Goal: Information Seeking & Learning: Learn about a topic

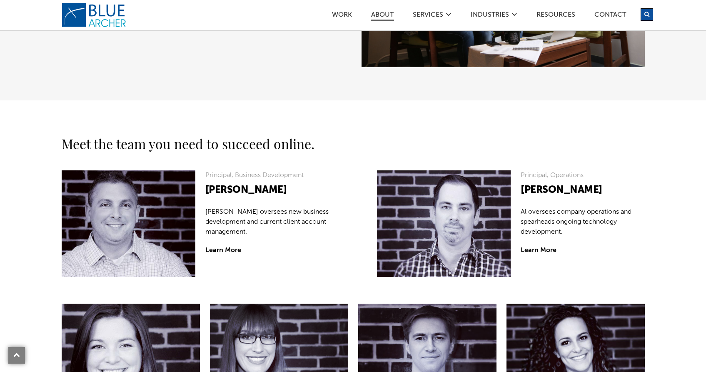
scroll to position [611, 0]
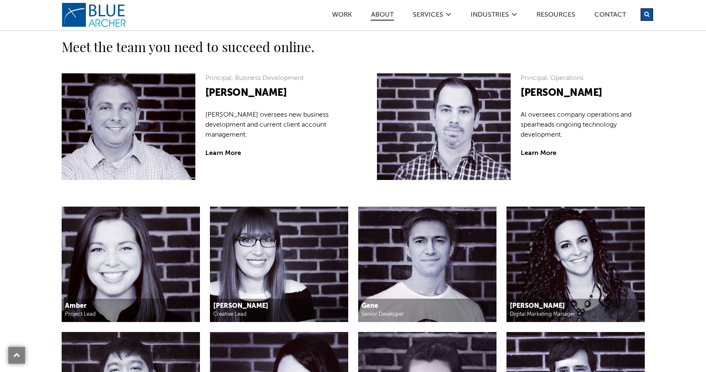
scroll to position [693, 0]
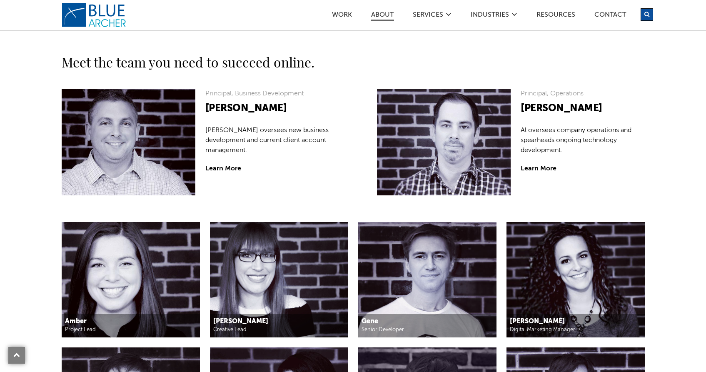
click at [29, 190] on section "Meet the team you need to succeed online. Principal, Business Development Bob F…" at bounding box center [353, 320] width 706 height 602
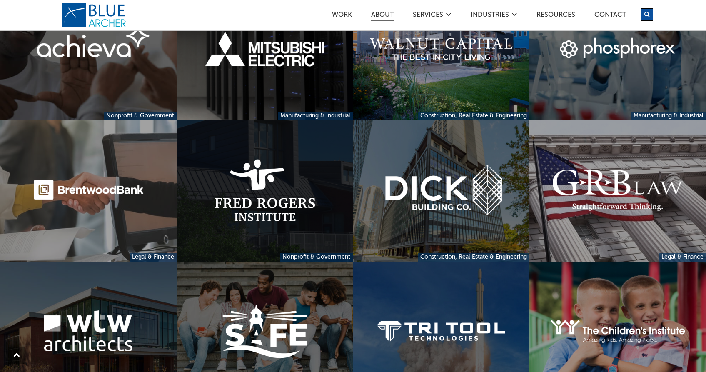
scroll to position [1974, 0]
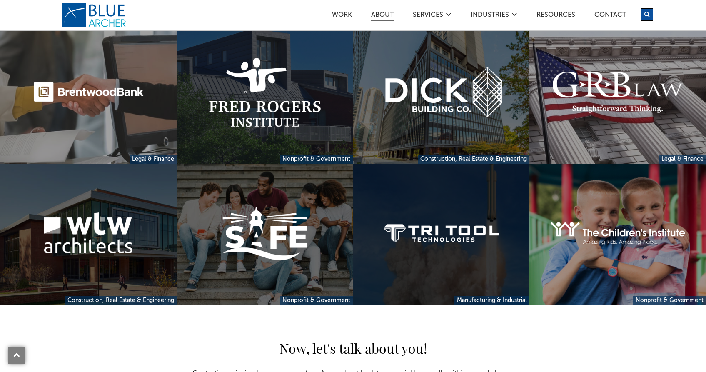
click at [472, 247] on link at bounding box center [441, 234] width 177 height 141
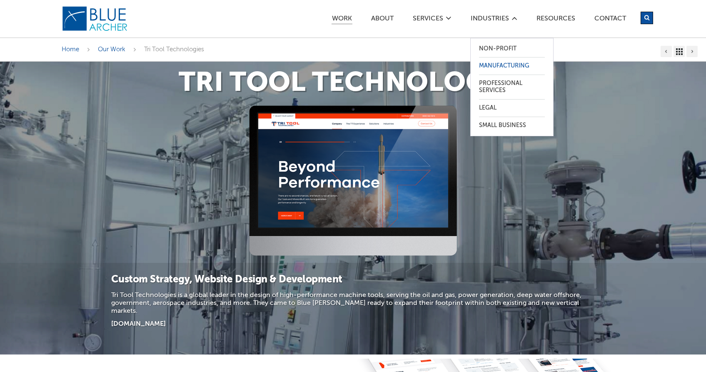
click at [497, 67] on link "Manufacturing" at bounding box center [512, 65] width 66 height 17
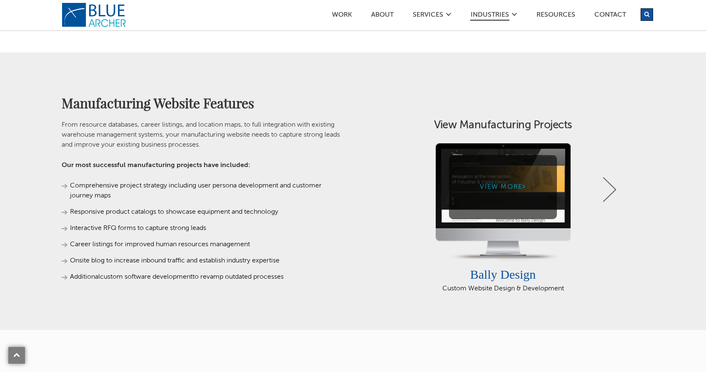
scroll to position [392, 0]
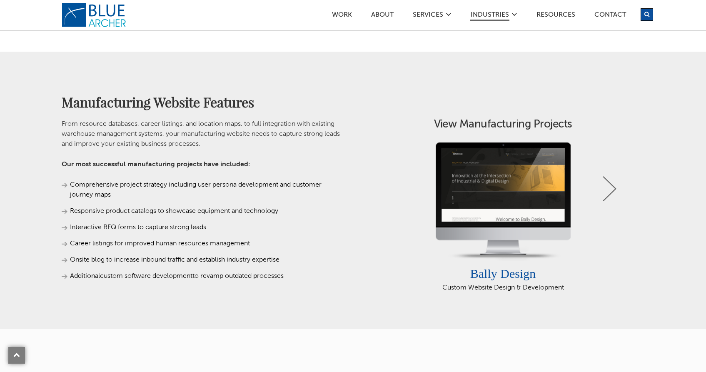
click at [617, 190] on div "View More Bally Design Custom Website Design & Development" at bounding box center [503, 217] width 283 height 150
click at [606, 193] on link "Next" at bounding box center [609, 188] width 13 height 25
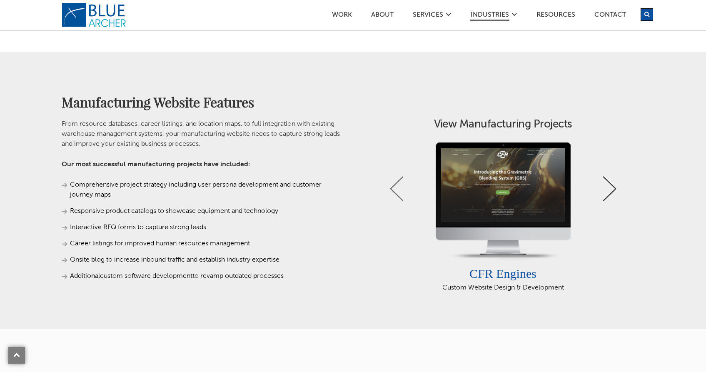
click at [606, 193] on link "Next" at bounding box center [609, 188] width 13 height 25
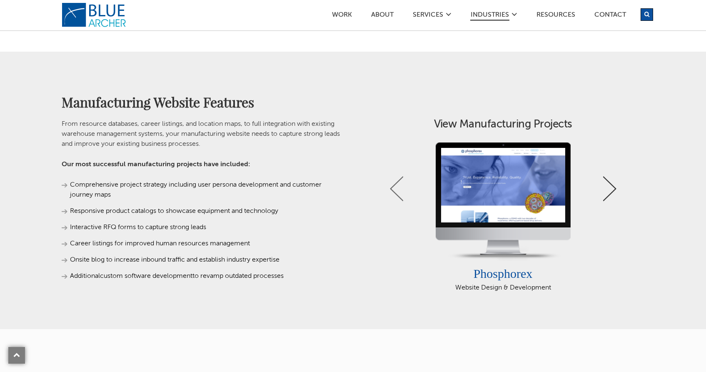
click at [606, 193] on link "Next" at bounding box center [609, 188] width 13 height 25
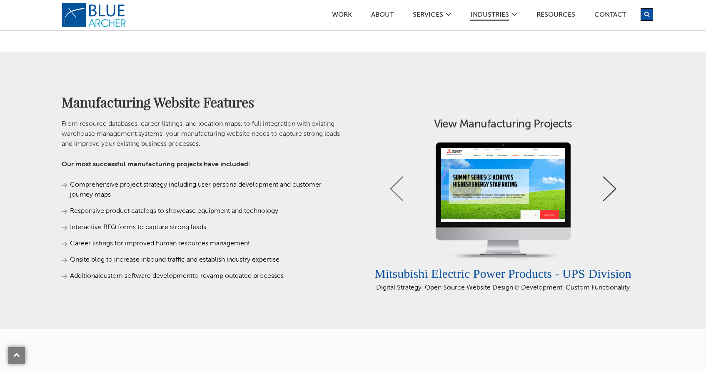
click at [606, 193] on link "Next" at bounding box center [609, 188] width 13 height 25
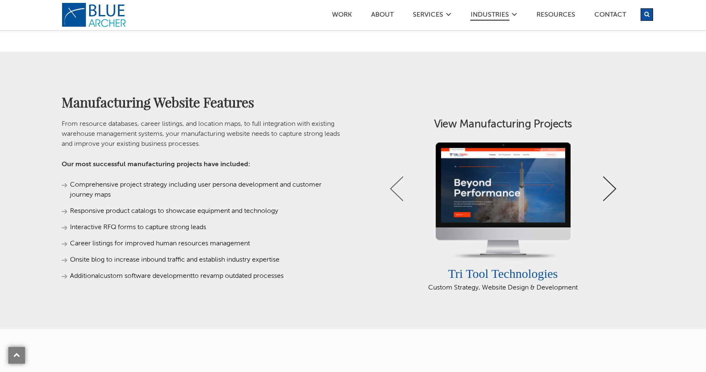
click at [606, 193] on link "Next" at bounding box center [609, 188] width 13 height 25
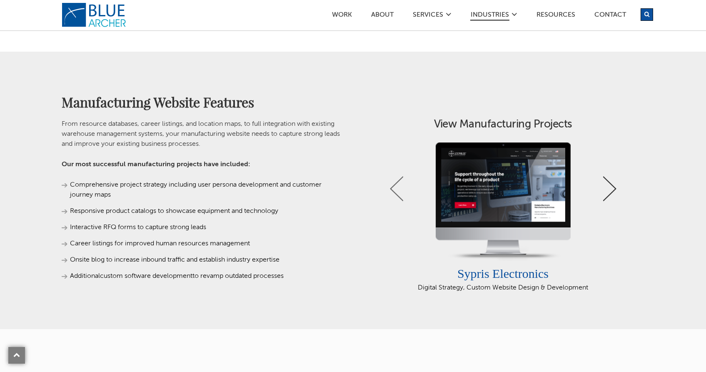
click at [606, 193] on link "Next" at bounding box center [609, 188] width 13 height 25
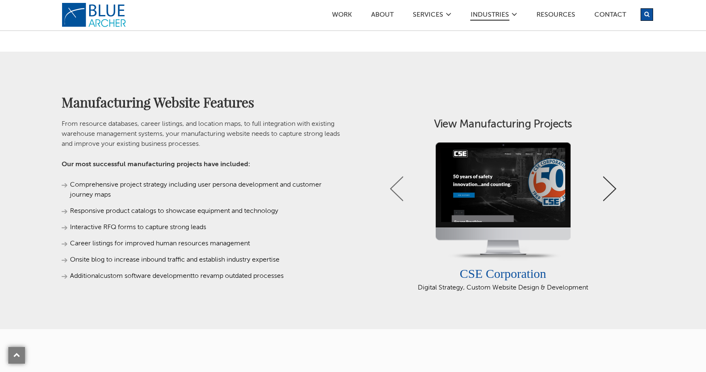
click at [606, 193] on link "Next" at bounding box center [609, 188] width 13 height 25
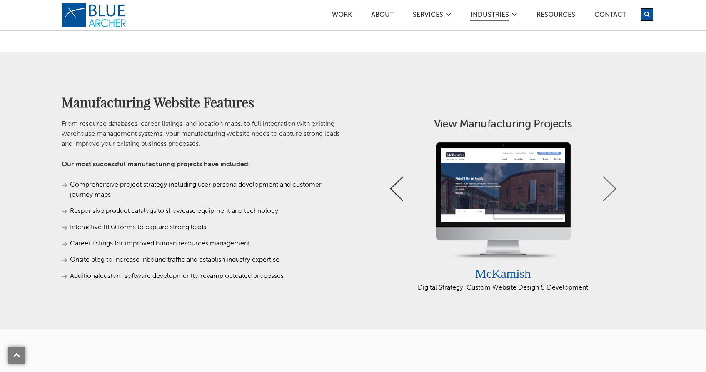
click at [400, 190] on link "Previous" at bounding box center [396, 188] width 13 height 25
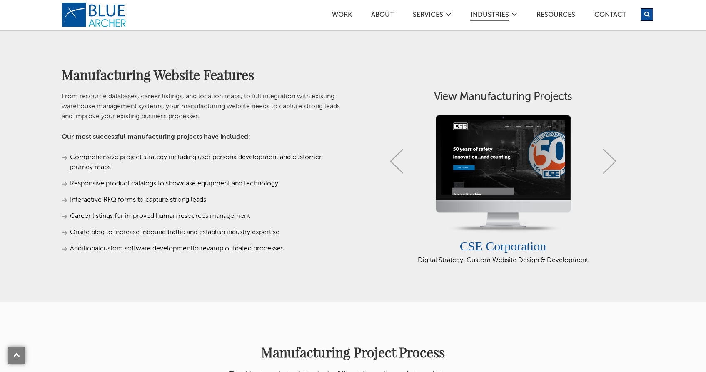
scroll to position [408, 0]
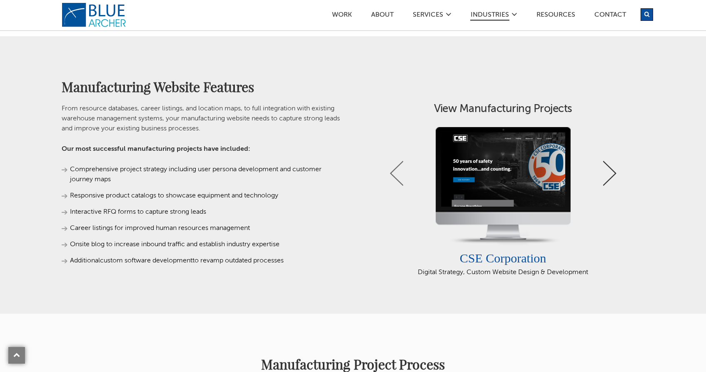
click at [608, 173] on link "Next" at bounding box center [609, 173] width 13 height 25
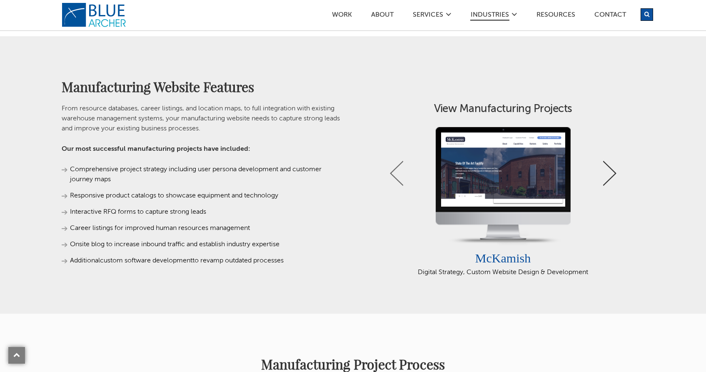
click at [608, 173] on link "Next" at bounding box center [609, 173] width 13 height 25
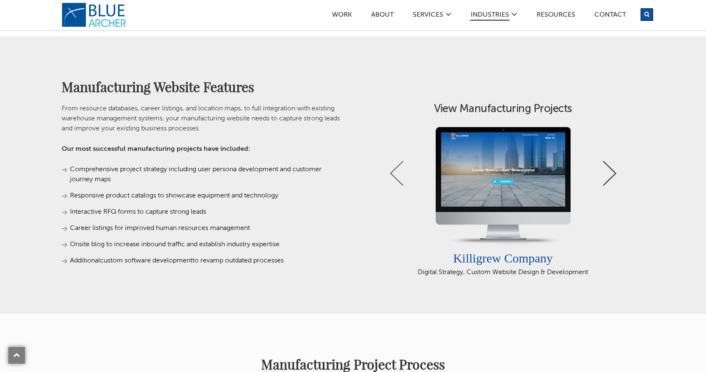
click at [604, 174] on link "Next" at bounding box center [609, 173] width 13 height 25
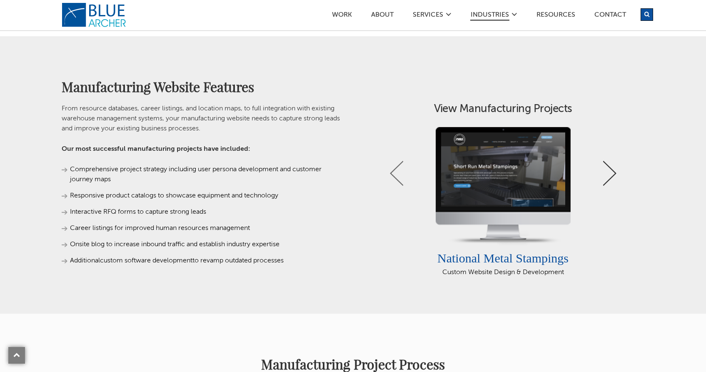
click at [605, 174] on link "Next" at bounding box center [609, 173] width 13 height 25
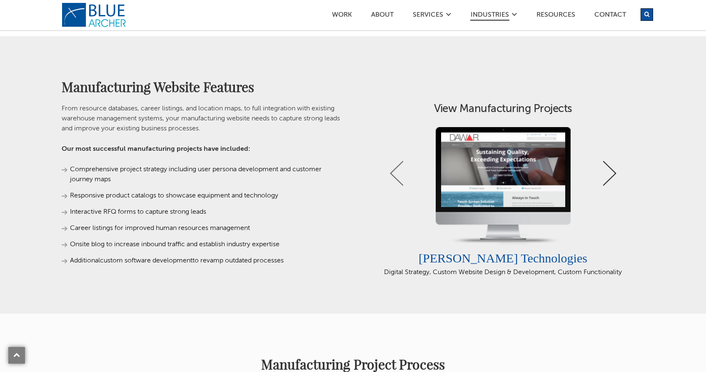
click at [605, 174] on link "Next" at bounding box center [609, 173] width 13 height 25
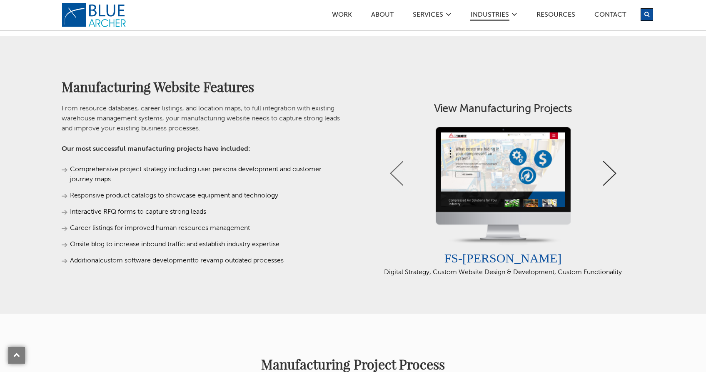
click at [605, 174] on link "Next" at bounding box center [609, 173] width 13 height 25
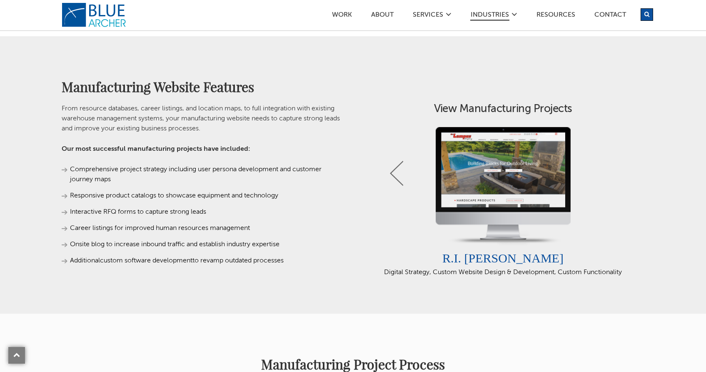
click at [389, 172] on div "View More R.I. [PERSON_NAME] Digital Strategy, Custom Website Design & Developm…" at bounding box center [503, 202] width 283 height 150
click at [397, 174] on link "Previous" at bounding box center [396, 173] width 13 height 25
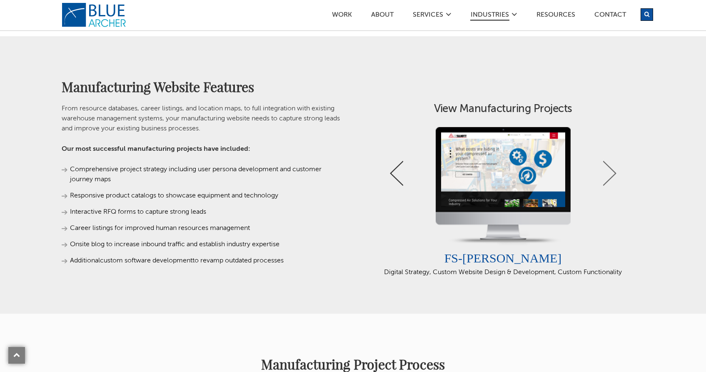
click at [397, 174] on link "Previous" at bounding box center [396, 173] width 13 height 25
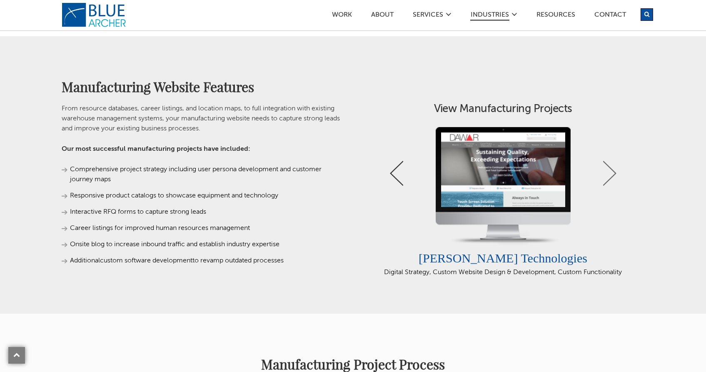
click at [397, 174] on link "Previous" at bounding box center [396, 173] width 13 height 25
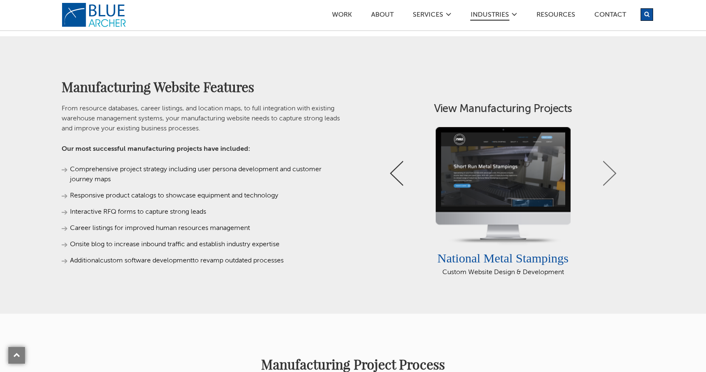
click at [396, 173] on link "Previous" at bounding box center [396, 173] width 13 height 25
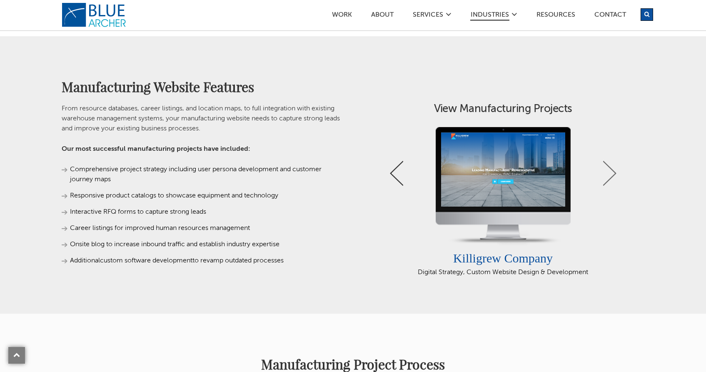
click at [395, 171] on link "Previous" at bounding box center [396, 173] width 13 height 25
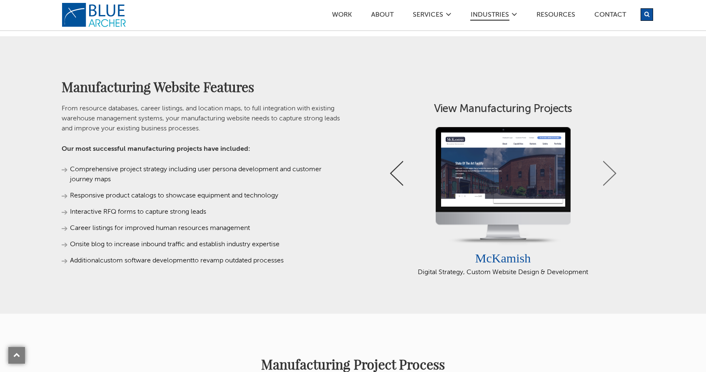
click at [395, 171] on link "Previous" at bounding box center [396, 173] width 13 height 25
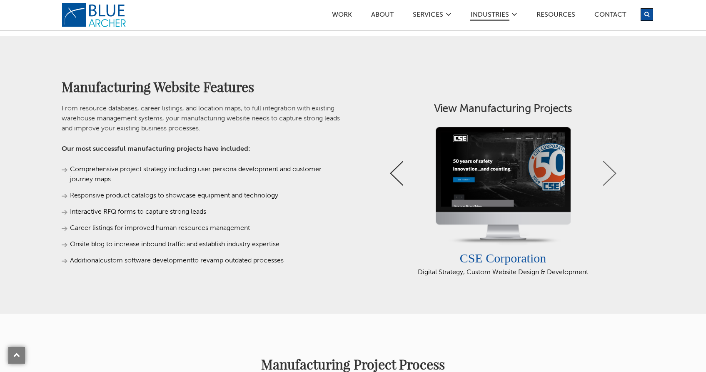
click at [395, 171] on link "Previous" at bounding box center [396, 173] width 13 height 25
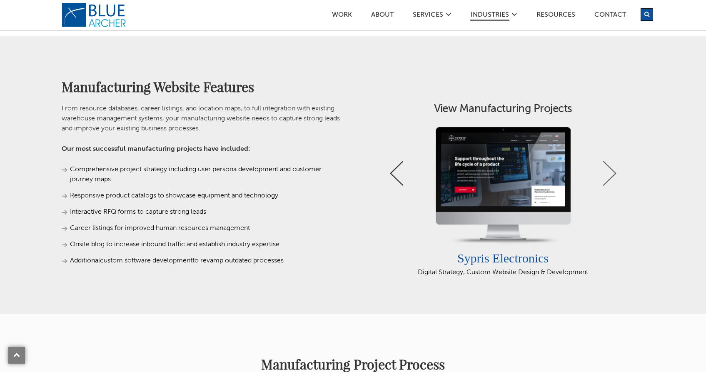
click at [395, 171] on link "Previous" at bounding box center [396, 173] width 13 height 25
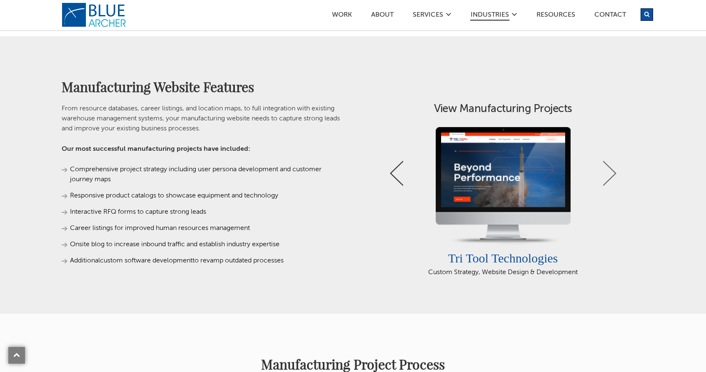
click at [395, 171] on link "Previous" at bounding box center [396, 173] width 13 height 25
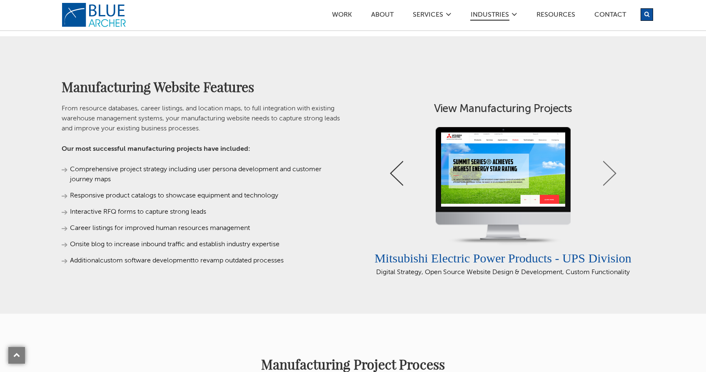
click at [395, 171] on link "Previous" at bounding box center [396, 173] width 13 height 25
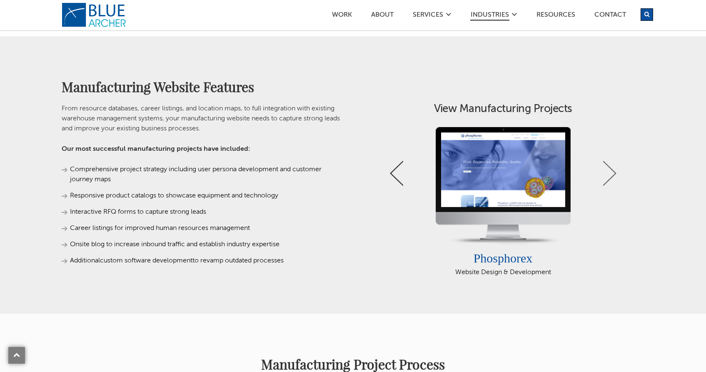
click at [395, 171] on link "Previous" at bounding box center [396, 173] width 13 height 25
